Goal: Obtain resource: Obtain resource

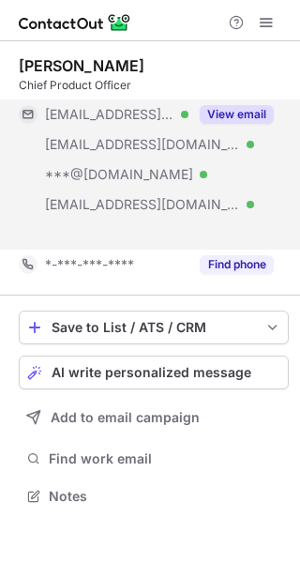
scroll to position [453, 300]
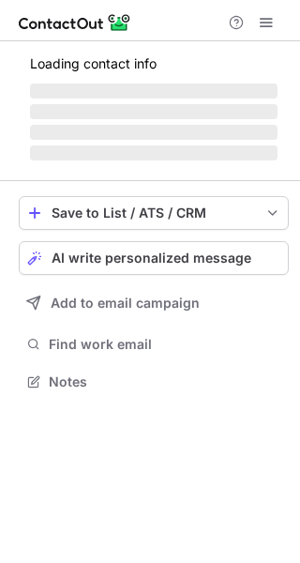
scroll to position [363, 300]
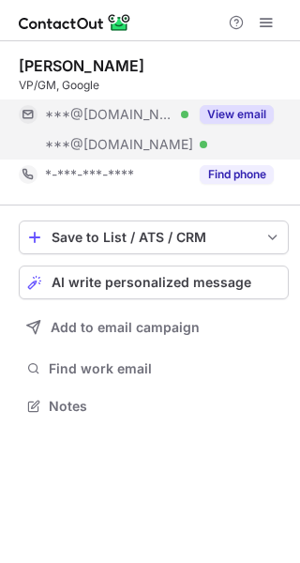
click at [228, 115] on button "View email" at bounding box center [237, 114] width 74 height 19
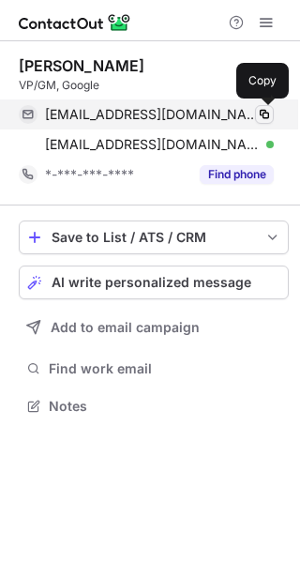
click at [273, 117] on button at bounding box center [264, 114] width 19 height 19
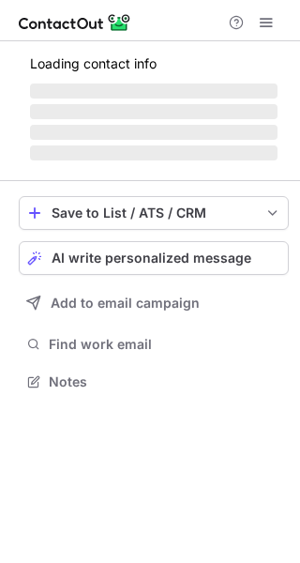
scroll to position [440, 300]
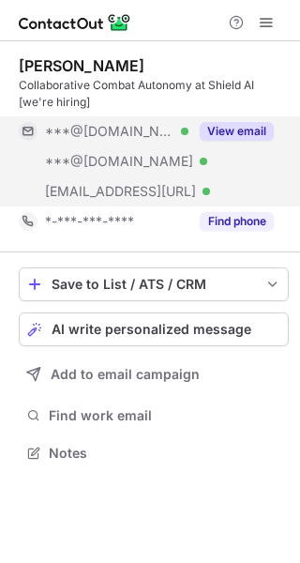
click at [240, 131] on button "View email" at bounding box center [237, 131] width 74 height 19
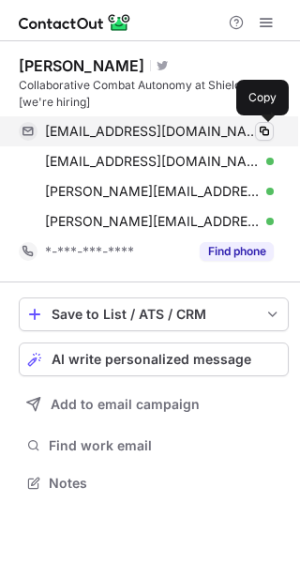
click at [267, 132] on span at bounding box center [264, 131] width 15 height 15
